Goal: Task Accomplishment & Management: Use online tool/utility

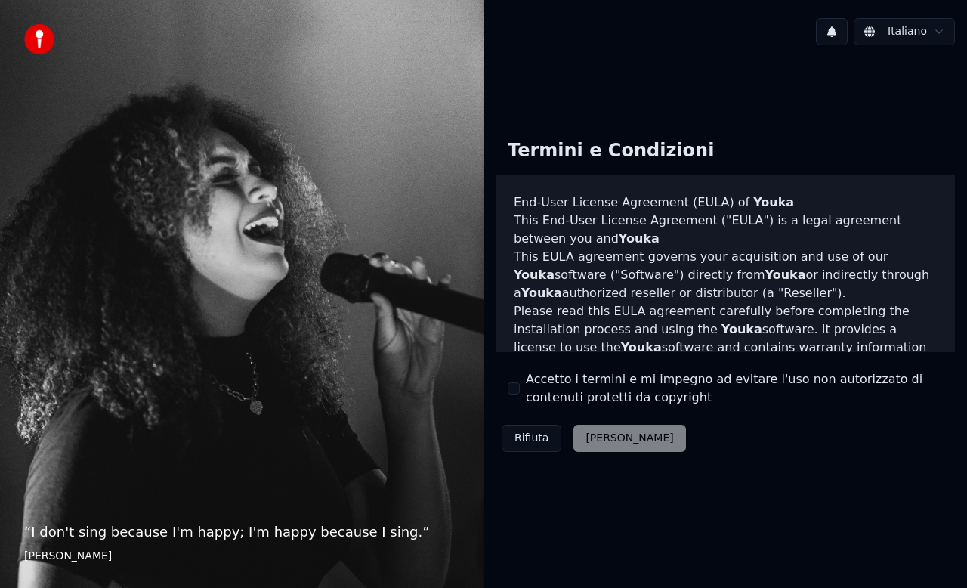
click at [510, 385] on button "Accetto i termini e mi impegno ad evitare l'uso non autorizzato di contenuti pr…" at bounding box center [514, 388] width 12 height 12
click at [595, 434] on button "[PERSON_NAME]" at bounding box center [629, 438] width 112 height 27
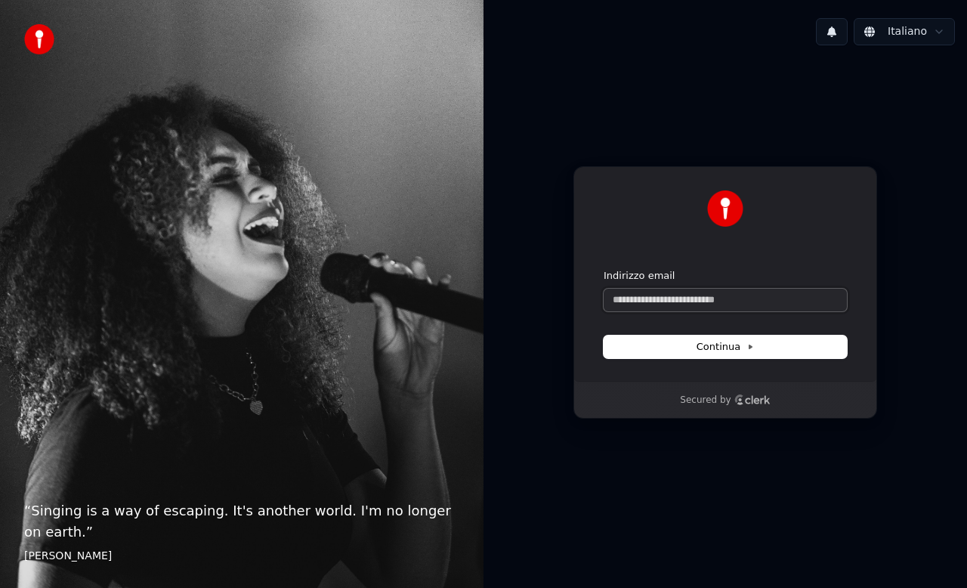
click at [677, 298] on input "Indirizzo email" at bounding box center [725, 300] width 243 height 23
click at [733, 343] on span "Continua" at bounding box center [725, 347] width 57 height 14
type input "**********"
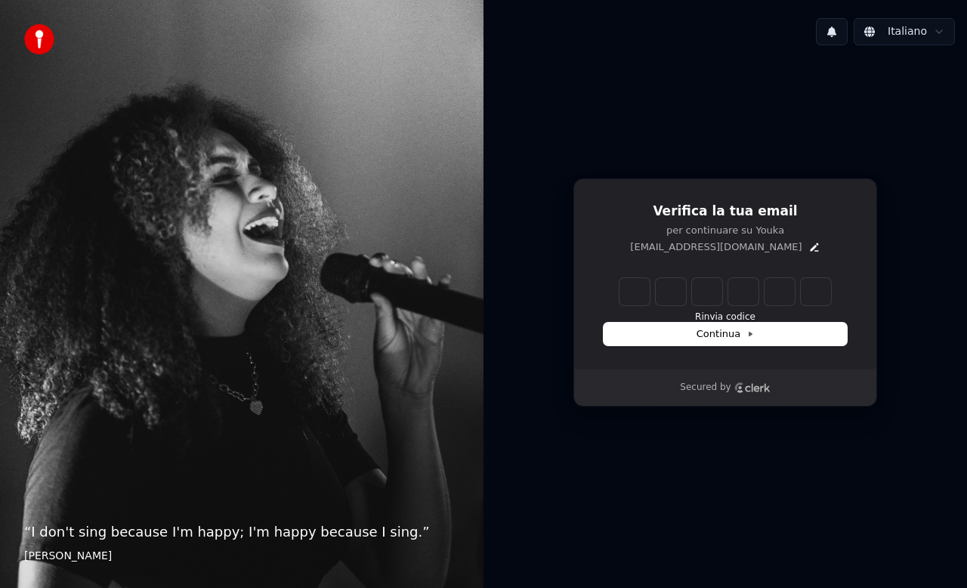
click at [622, 289] on input "Enter verification code" at bounding box center [725, 291] width 212 height 27
type input "******"
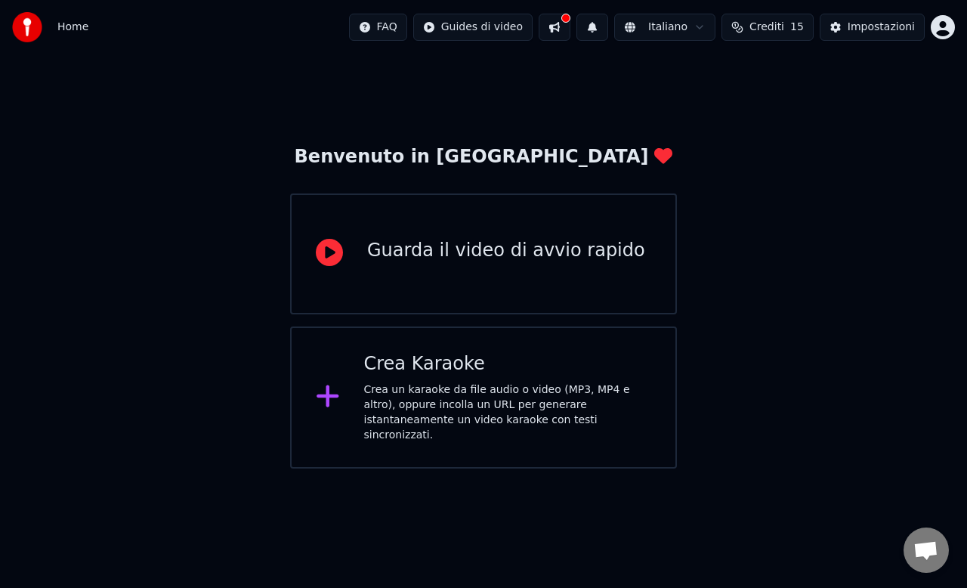
click at [528, 404] on div "Crea un karaoke da file audio o video (MP3, MP4 e altro), oppure incolla un URL…" at bounding box center [508, 412] width 288 height 60
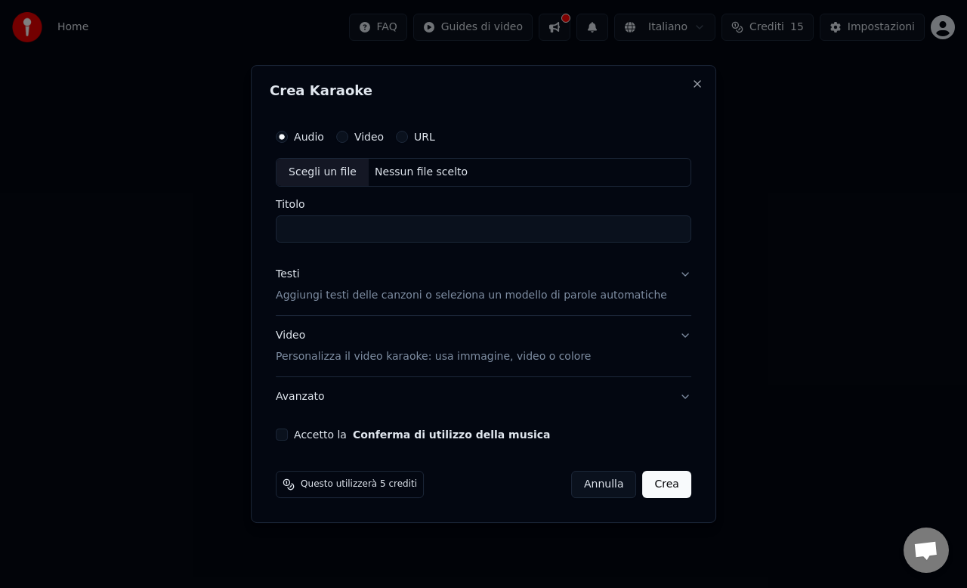
click at [428, 175] on div "Nessun file scelto" at bounding box center [421, 172] width 105 height 15
click at [404, 230] on input "Titolo" at bounding box center [484, 228] width 416 height 27
click at [408, 136] on button "URL" at bounding box center [402, 137] width 12 height 12
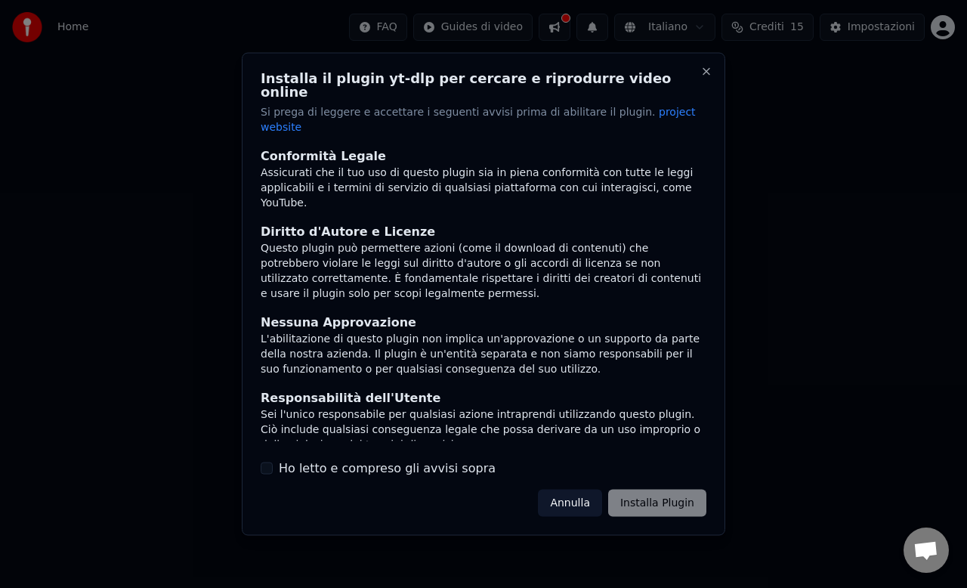
click at [579, 490] on button "Annulla" at bounding box center [570, 502] width 64 height 27
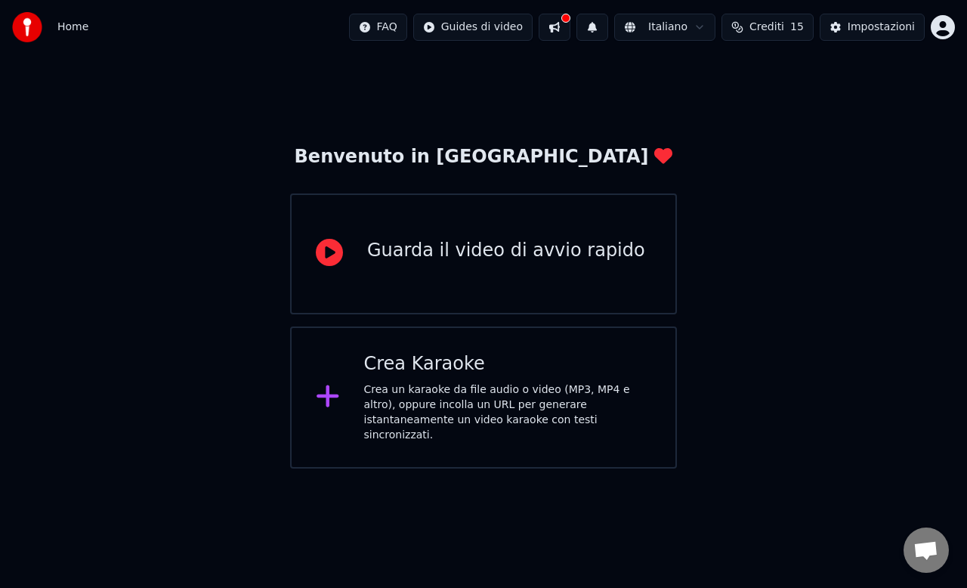
click at [469, 372] on div "Crea Karaoke" at bounding box center [508, 364] width 288 height 24
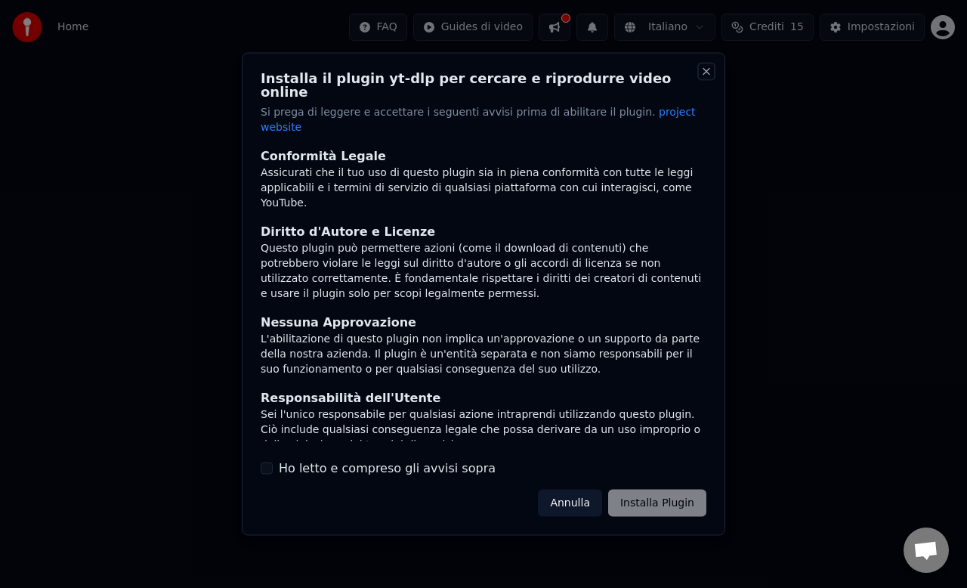
click at [704, 78] on button "Close" at bounding box center [706, 72] width 12 height 12
click at [376, 459] on label "Ho letto e compreso gli avvisi sopra" at bounding box center [387, 468] width 217 height 18
click at [273, 462] on button "Ho letto e compreso gli avvisi sopra" at bounding box center [267, 468] width 12 height 12
click at [579, 496] on button "Annulla" at bounding box center [570, 502] width 64 height 27
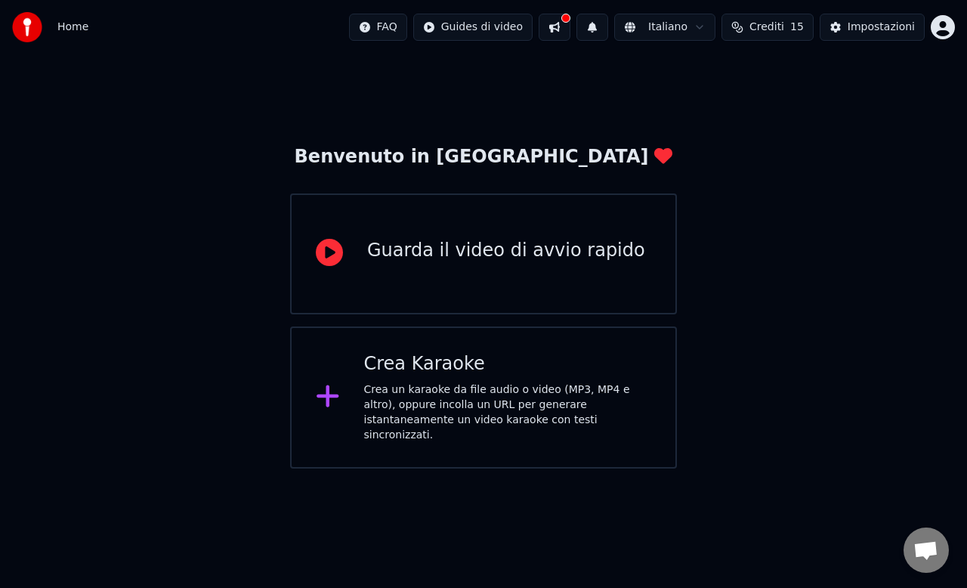
click at [471, 426] on div "Crea un karaoke da file audio o video (MP3, MP4 e altro), oppure incolla un URL…" at bounding box center [508, 412] width 288 height 60
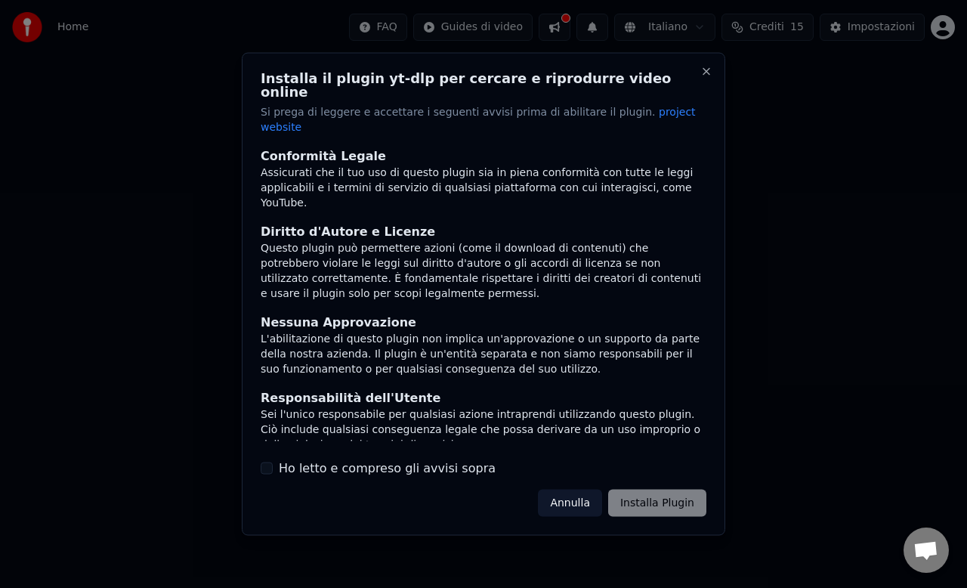
scroll to position [117, 0]
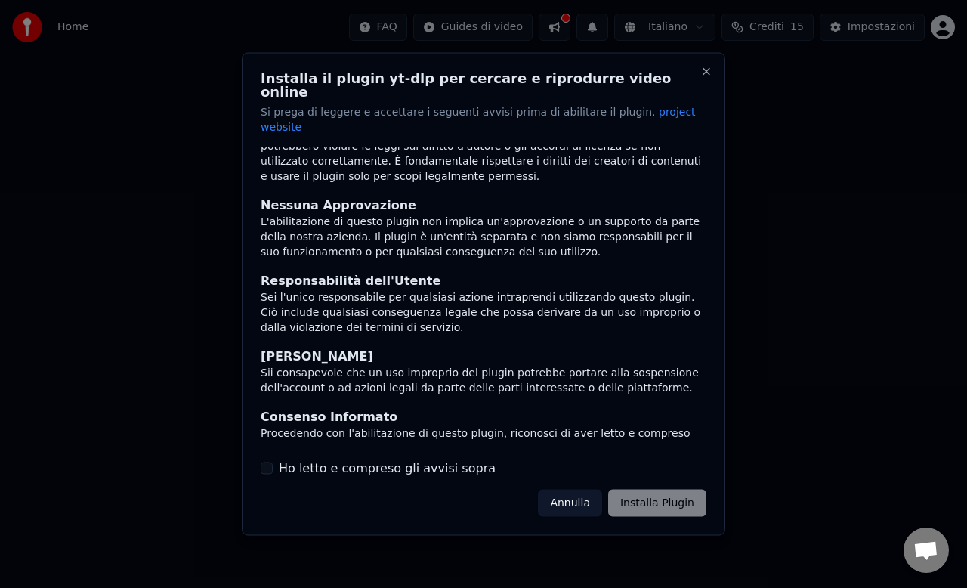
click at [382, 459] on label "Ho letto e compreso gli avvisi sopra" at bounding box center [387, 468] width 217 height 18
click at [273, 462] on button "Ho letto e compreso gli avvisi sopra" at bounding box center [267, 468] width 12 height 12
click at [676, 489] on button "Installa Plugin" at bounding box center [657, 502] width 98 height 27
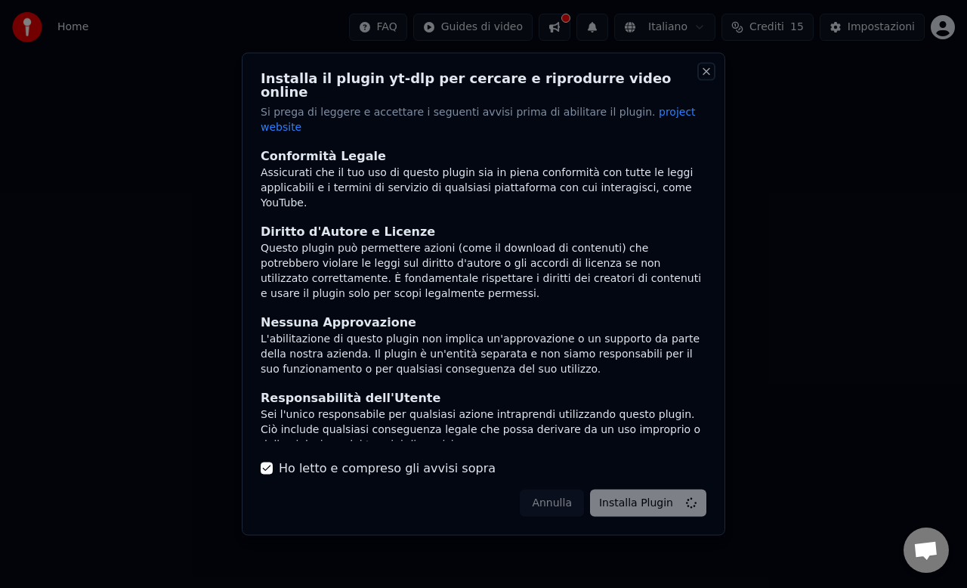
click at [703, 78] on button "Close" at bounding box center [706, 72] width 12 height 12
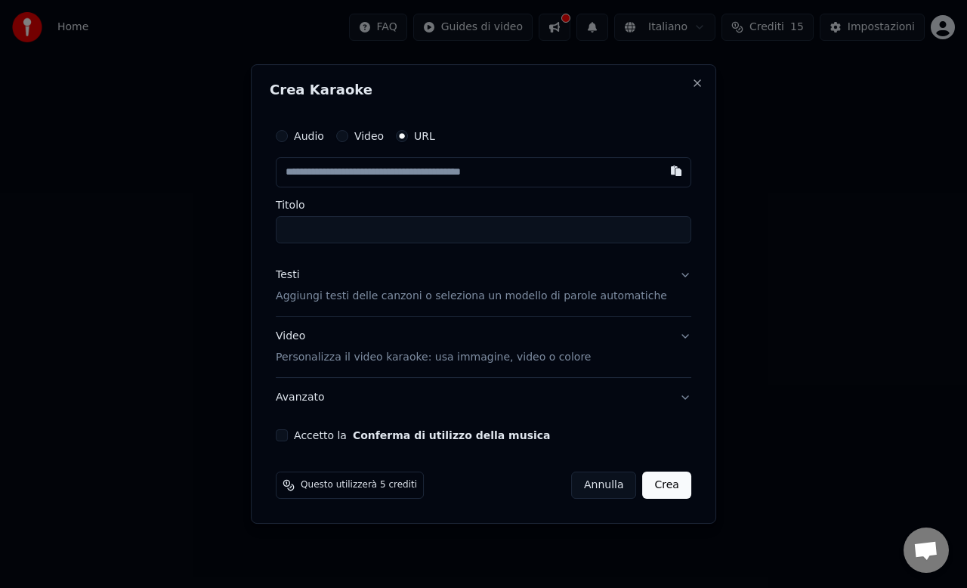
click at [416, 176] on input "text" at bounding box center [484, 172] width 416 height 30
paste input "**********"
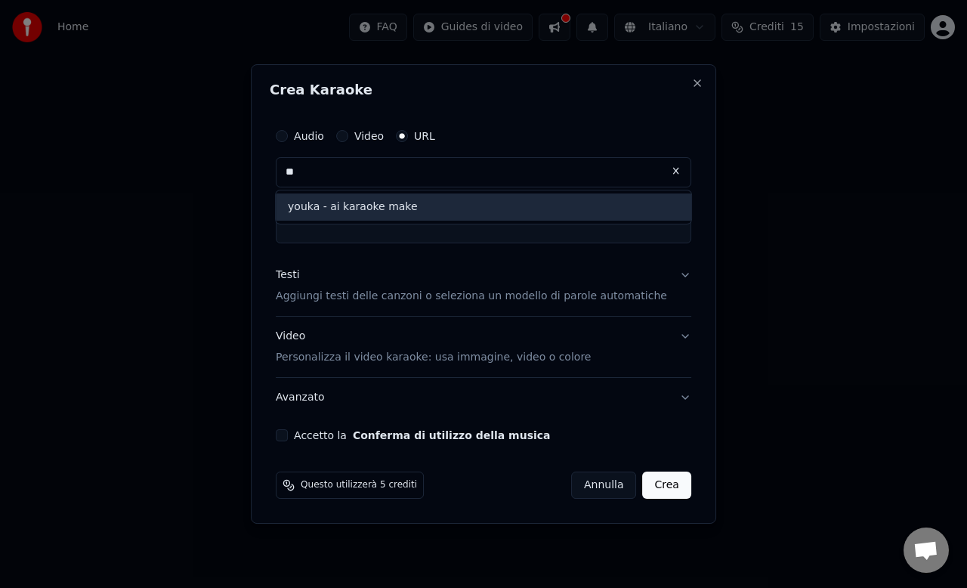
type input "*"
click at [225, 177] on body "Home FAQ Guides di video Italiano Crediti 15 Impostazioni Benvenuto in Youka Gu…" at bounding box center [483, 234] width 967 height 468
click at [332, 178] on input "text" at bounding box center [484, 172] width 416 height 30
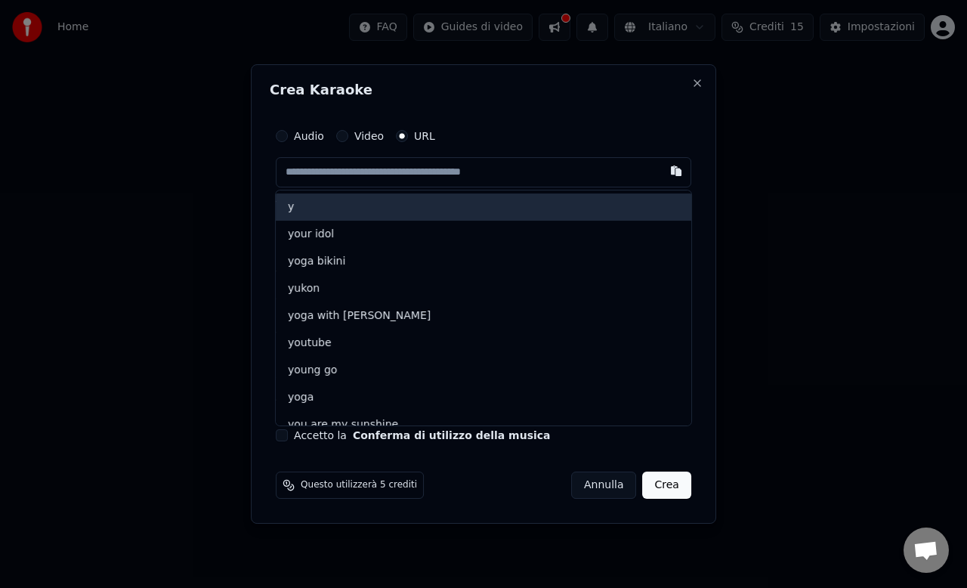
type input "*"
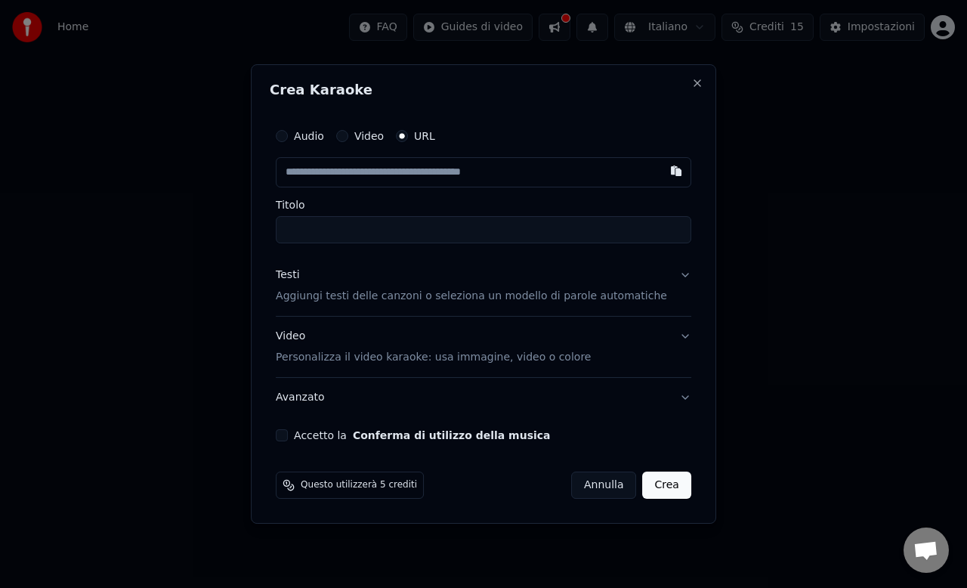
paste input "**********"
click at [472, 233] on input "Titolo" at bounding box center [484, 229] width 416 height 27
type input "**********"
type input "******"
click at [437, 289] on p "Aggiungi testi delle canzoni o seleziona un modello di parole automatiche" at bounding box center [471, 296] width 391 height 15
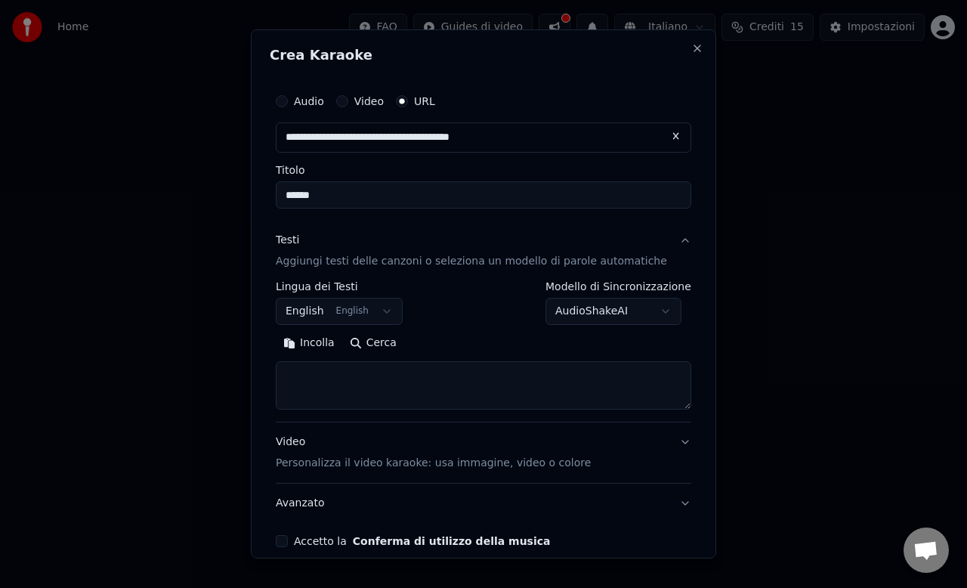
click at [554, 310] on body "**********" at bounding box center [483, 234] width 967 height 468
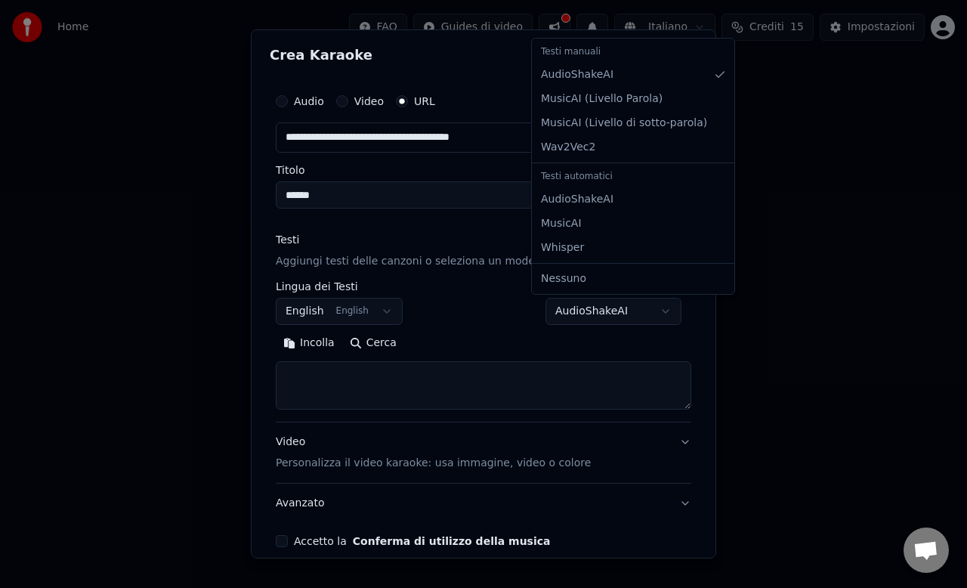
select select "**********"
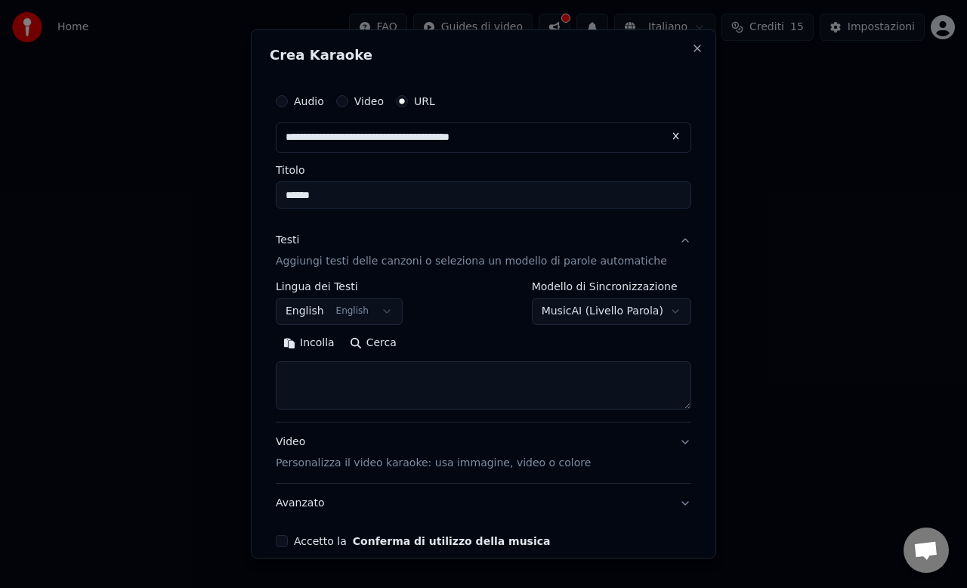
click at [352, 315] on button "English English" at bounding box center [339, 311] width 127 height 27
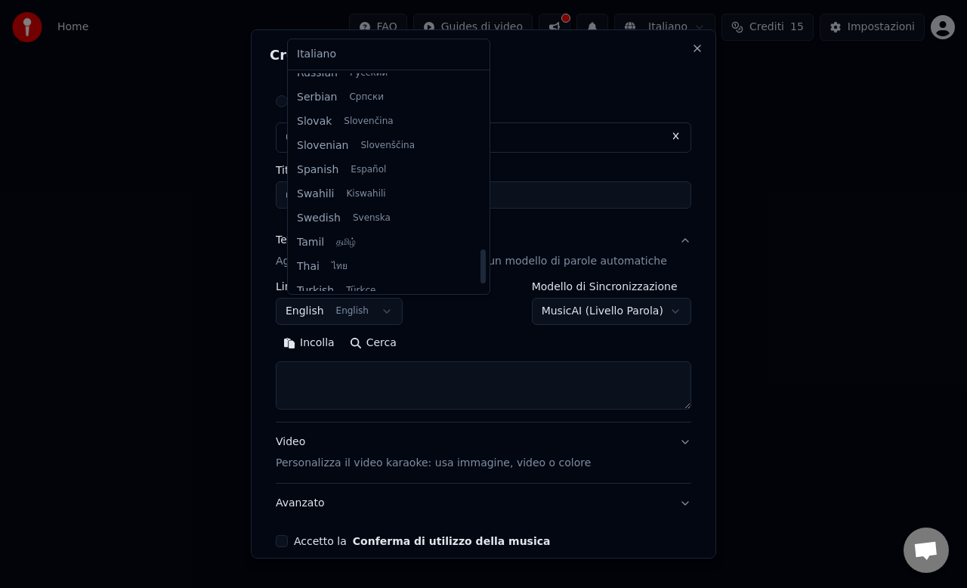
scroll to position [1160, 0]
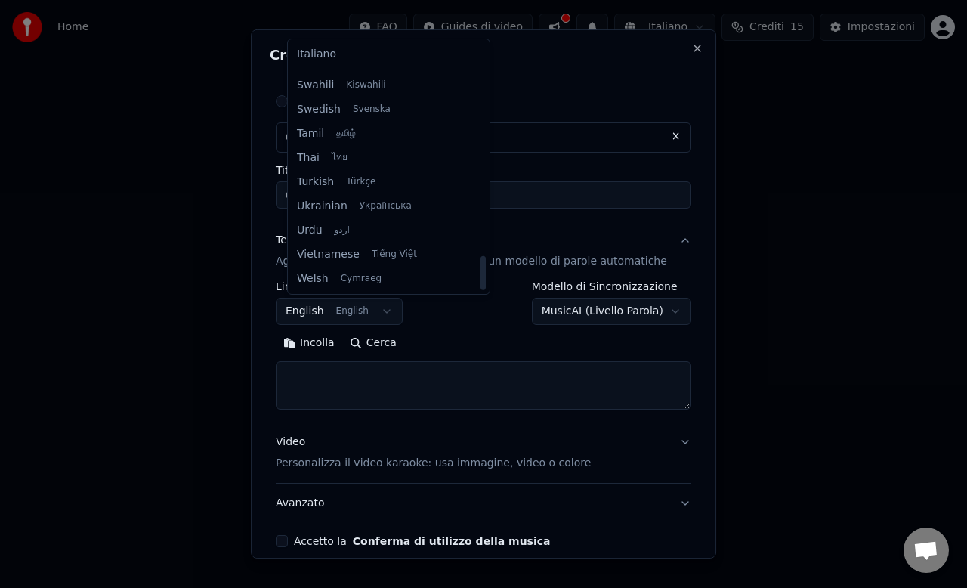
select select "**"
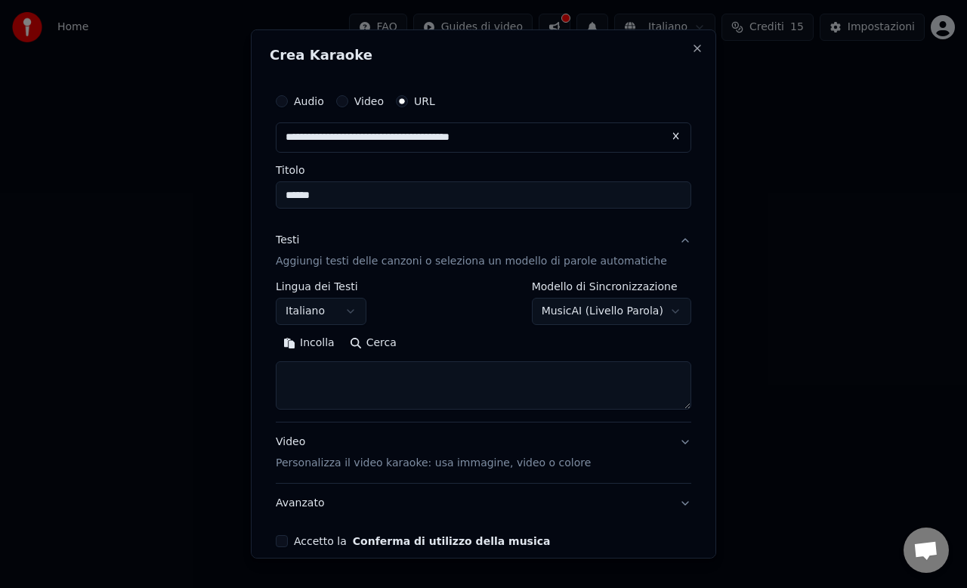
click at [369, 380] on textarea at bounding box center [484, 385] width 416 height 48
paste textarea "**********"
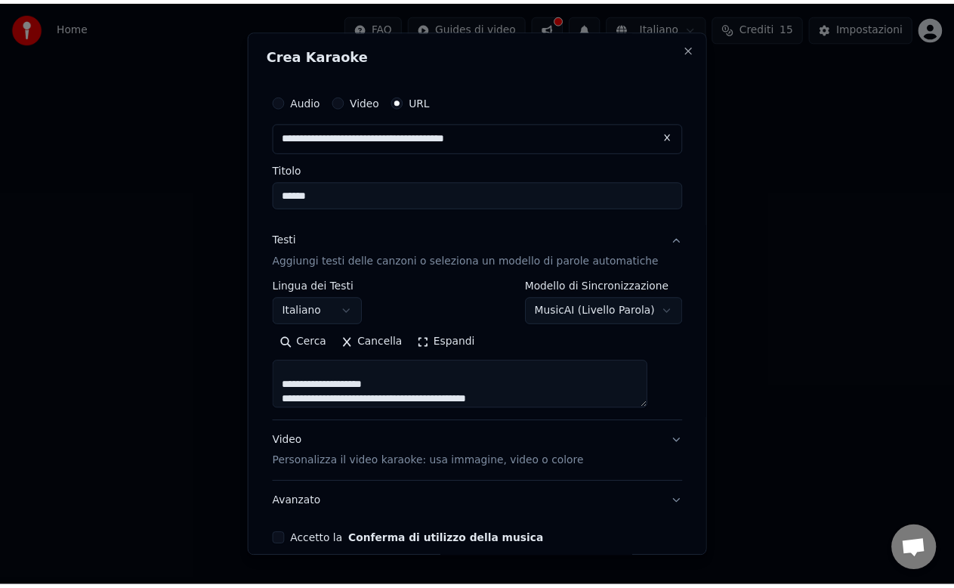
scroll to position [463, 0]
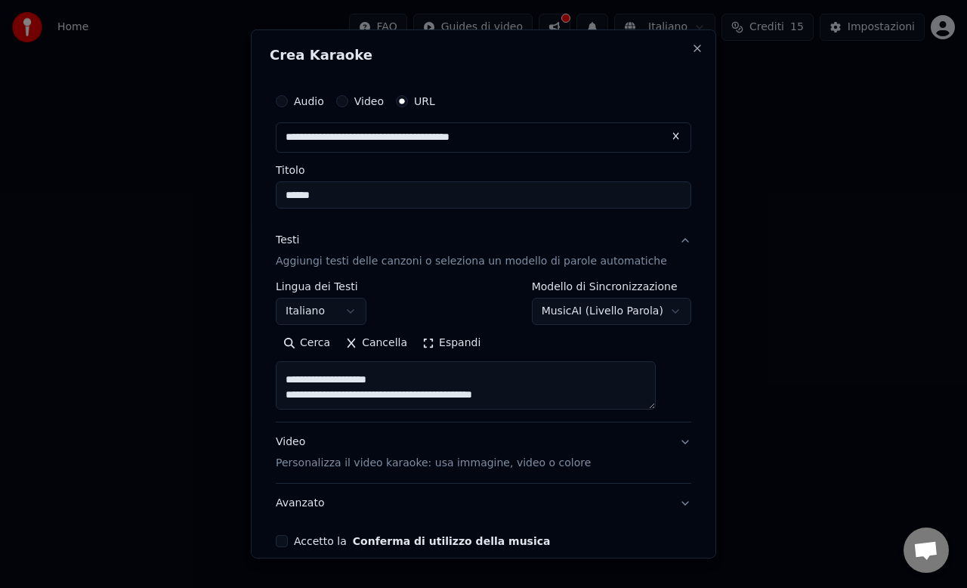
type textarea "**********"
click at [403, 444] on div "Video Personalizza il video karaoke: usa immagine, video o colore" at bounding box center [433, 452] width 315 height 36
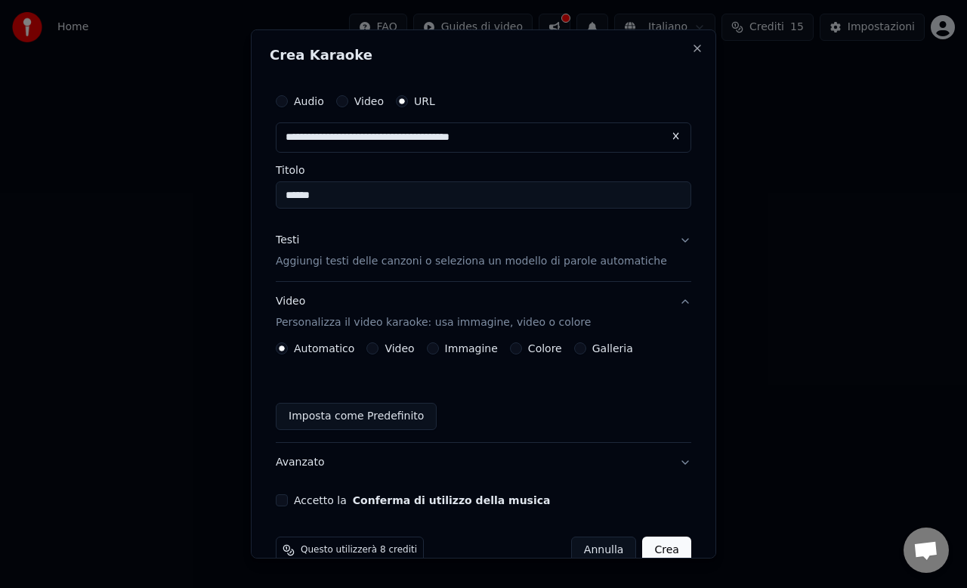
click at [288, 502] on button "Accetto la Conferma di utilizzo della musica" at bounding box center [282, 500] width 12 height 12
click at [644, 548] on button "Crea" at bounding box center [667, 549] width 48 height 27
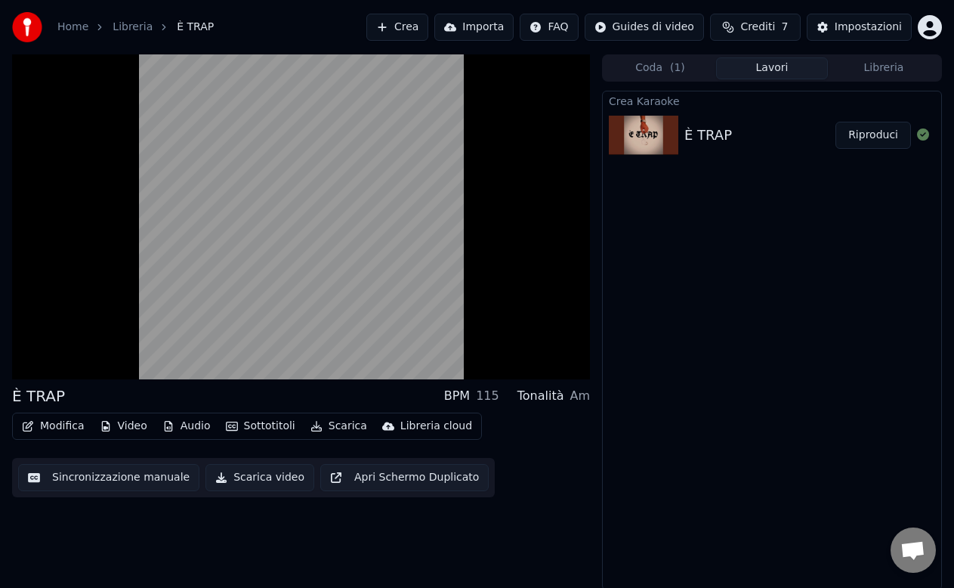
click at [323, 430] on button "Scarica" at bounding box center [338, 426] width 69 height 21
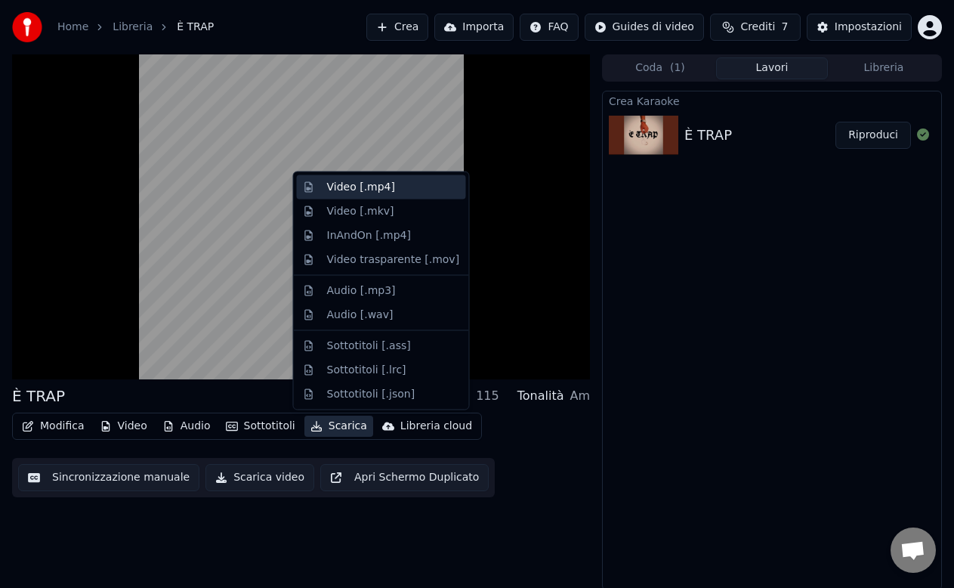
click at [389, 187] on div "Video [.mp4]" at bounding box center [393, 187] width 133 height 15
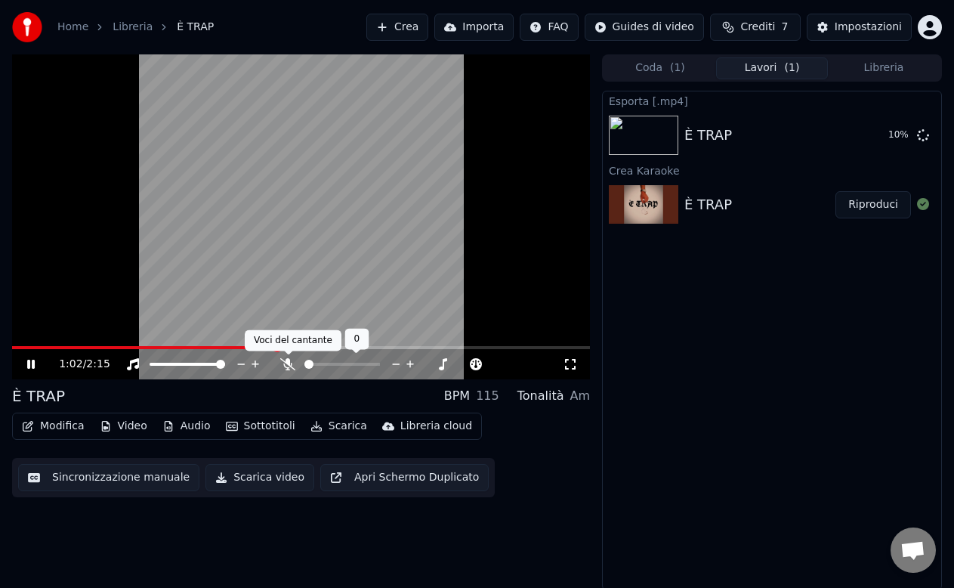
click at [285, 366] on icon at bounding box center [287, 364] width 15 height 12
click at [283, 365] on icon at bounding box center [287, 364] width 15 height 12
click at [286, 363] on icon at bounding box center [287, 364] width 15 height 12
click at [181, 418] on button "Audio" at bounding box center [186, 426] width 60 height 21
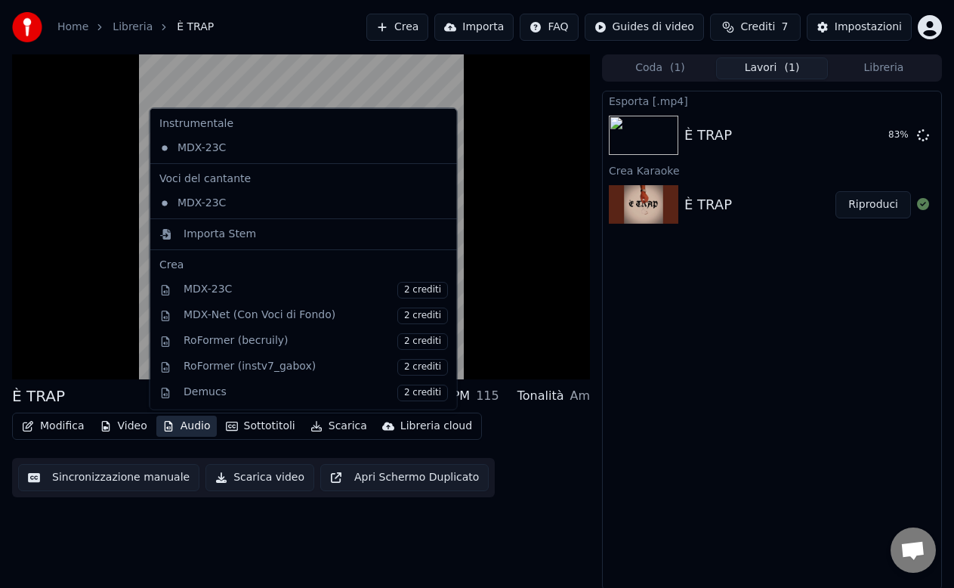
click at [559, 529] on div "È TRAP BPM 115 Tonalità Am Modifica Video Audio Sottotitoli Scarica Libreria cl…" at bounding box center [301, 322] width 578 height 536
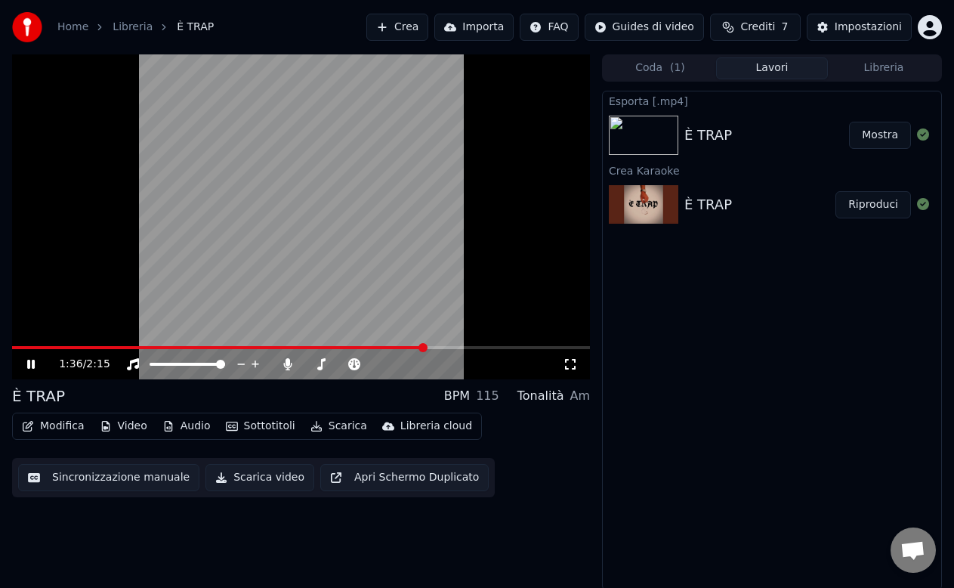
click at [903, 139] on button "Mostra" at bounding box center [880, 135] width 62 height 27
click at [274, 168] on video at bounding box center [301, 216] width 578 height 325
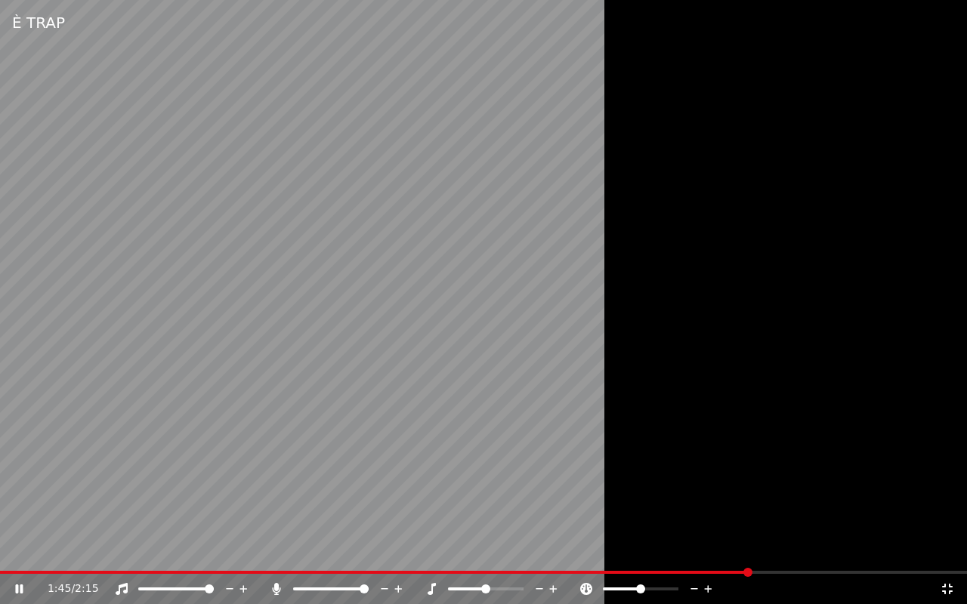
click at [943, 587] on icon at bounding box center [947, 589] width 15 height 12
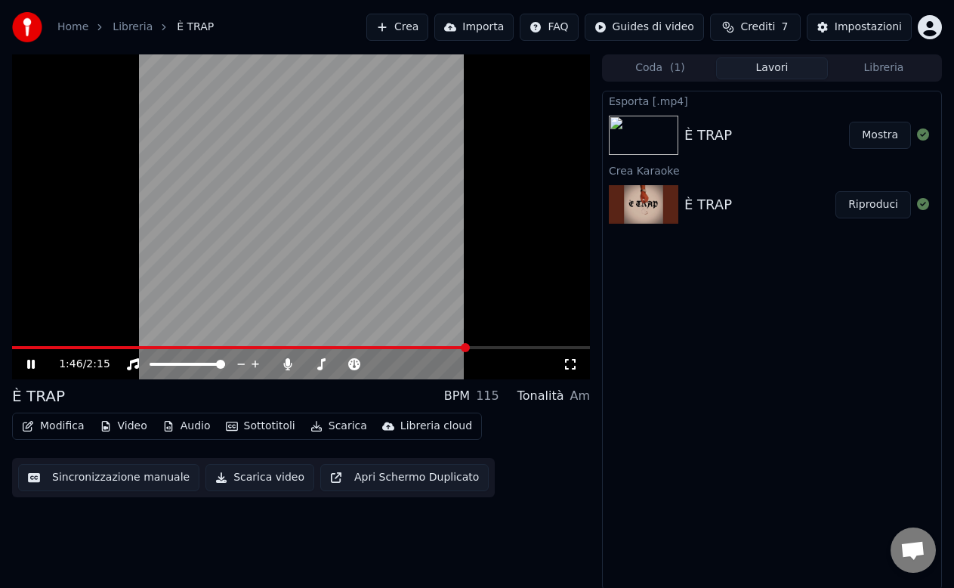
click at [31, 373] on div "1:46 / 2:15" at bounding box center [301, 364] width 578 height 30
click at [24, 358] on icon at bounding box center [41, 364] width 35 height 12
click at [281, 364] on icon at bounding box center [287, 364] width 15 height 12
click at [42, 424] on button "Modifica" at bounding box center [53, 426] width 75 height 21
